Goal: Information Seeking & Learning: Learn about a topic

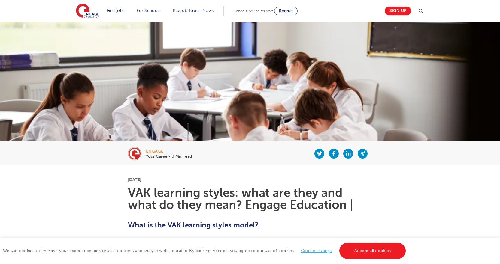
scroll to position [120, 0]
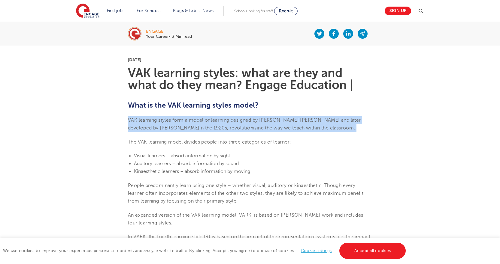
drag, startPoint x: 308, startPoint y: 128, endPoint x: 124, endPoint y: 122, distance: 184.4
copy span "VAK learning styles form a model of learning designed by [PERSON_NAME] [PERSON_…"
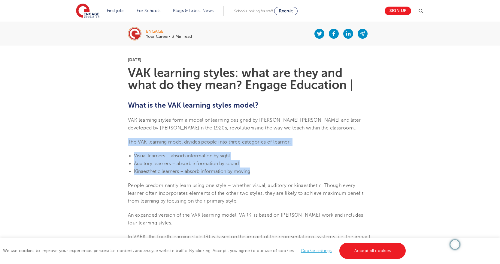
drag, startPoint x: 125, startPoint y: 140, endPoint x: 258, endPoint y: 176, distance: 137.6
copy section "The VAK learning model divides people into three categories of learner: Visual …"
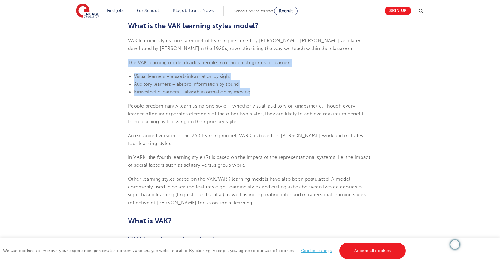
scroll to position [210, 0]
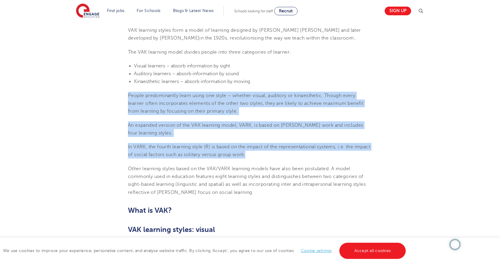
drag, startPoint x: 127, startPoint y: 94, endPoint x: 266, endPoint y: 153, distance: 151.7
copy section "People predominantly learn using one style – whether visual, auditory or kinaes…"
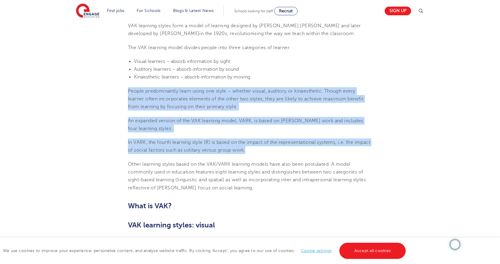
scroll to position [270, 0]
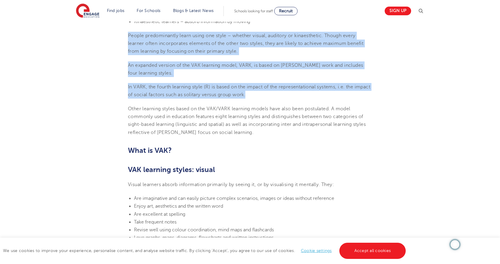
click at [268, 96] on p "In VARK, the fourth learning style (R) is based on the impact of the representa…" at bounding box center [250, 91] width 244 height 16
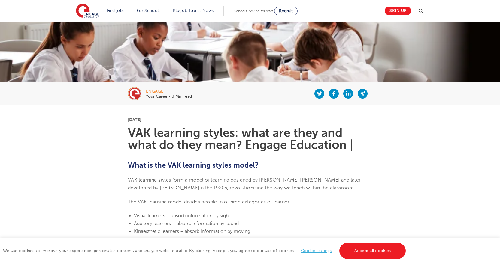
scroll to position [0, 0]
